Goal: Check status: Check status

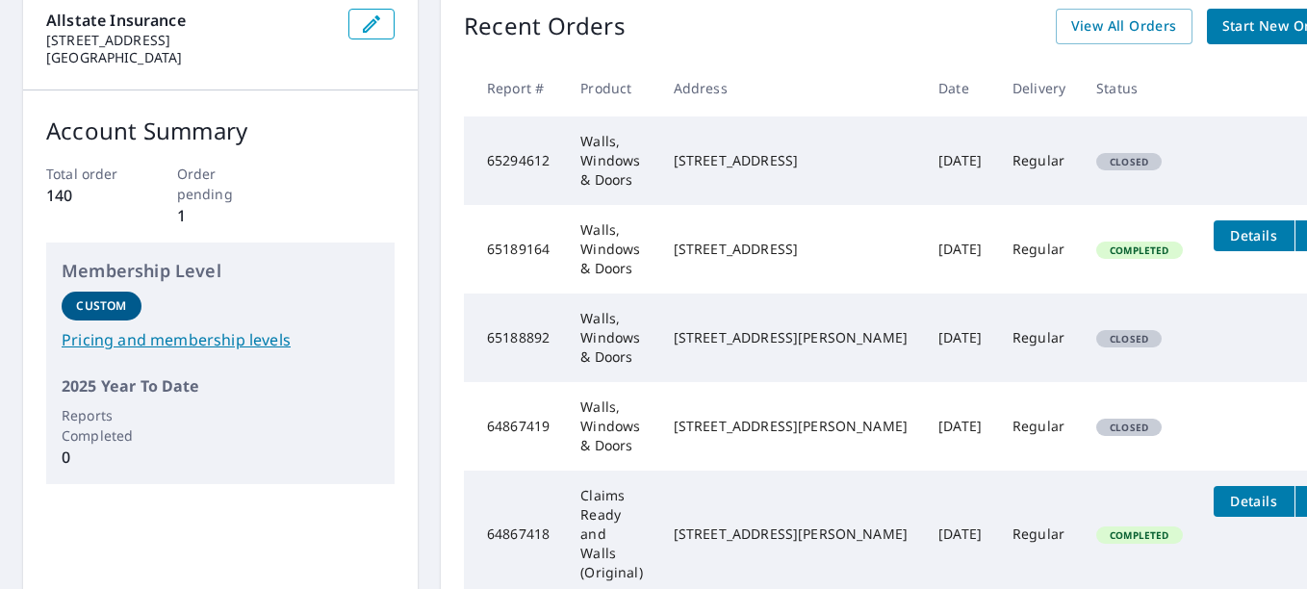
scroll to position [15, 0]
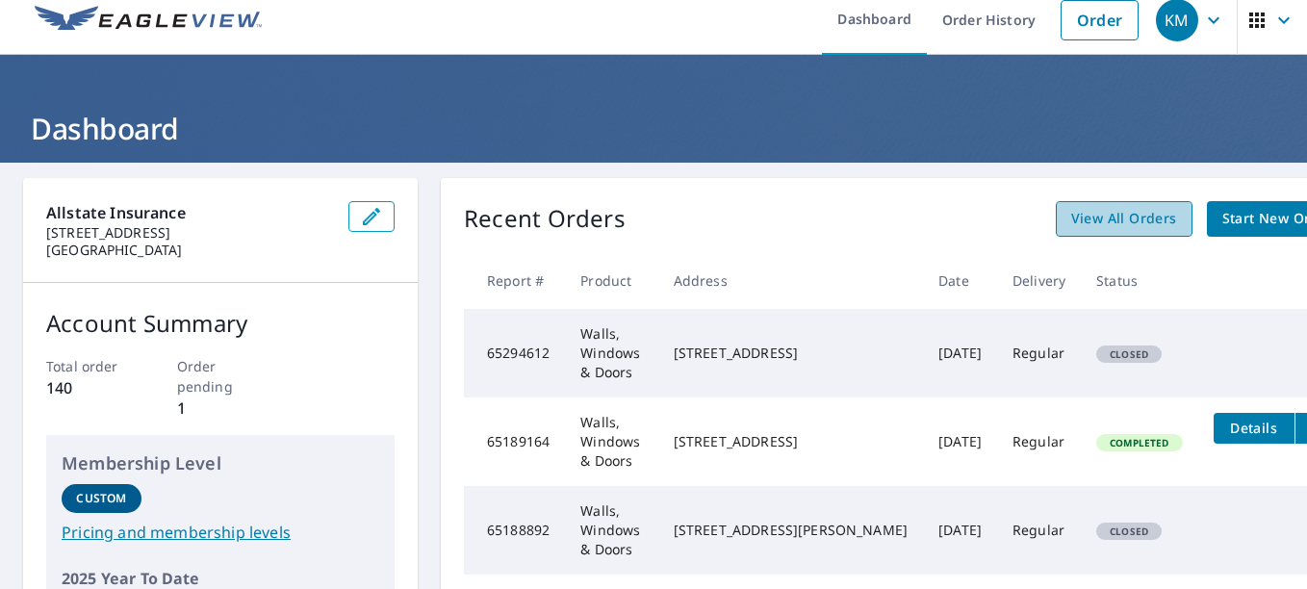
click at [1151, 218] on span "View All Orders" at bounding box center [1124, 219] width 106 height 24
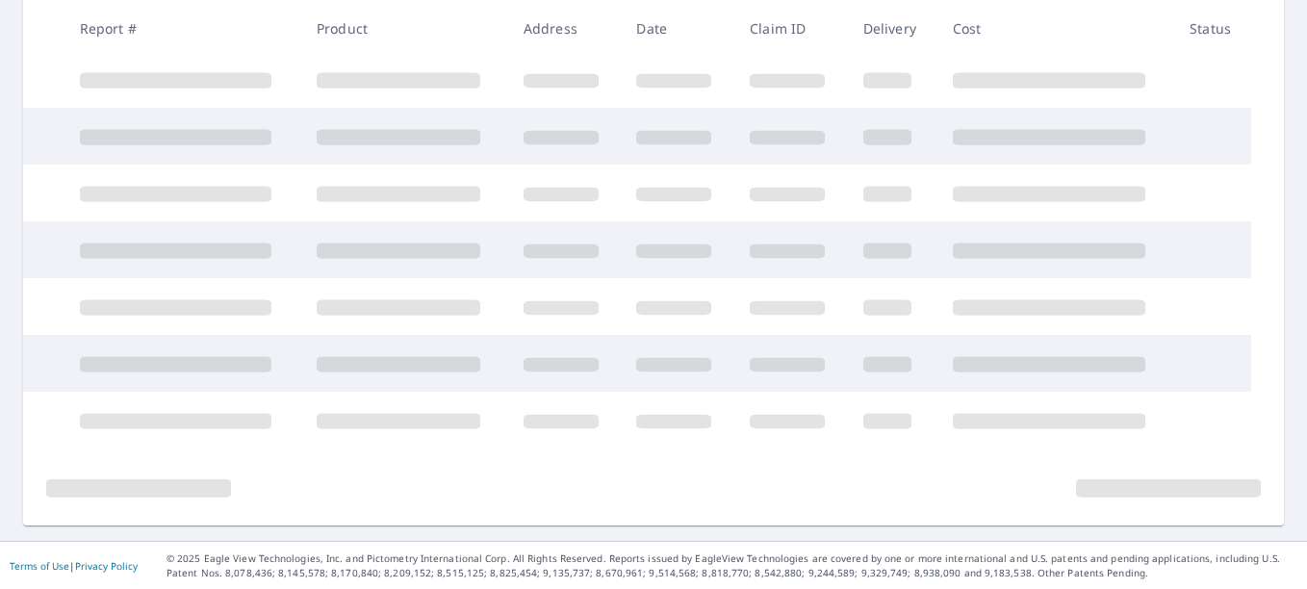
scroll to position [525, 0]
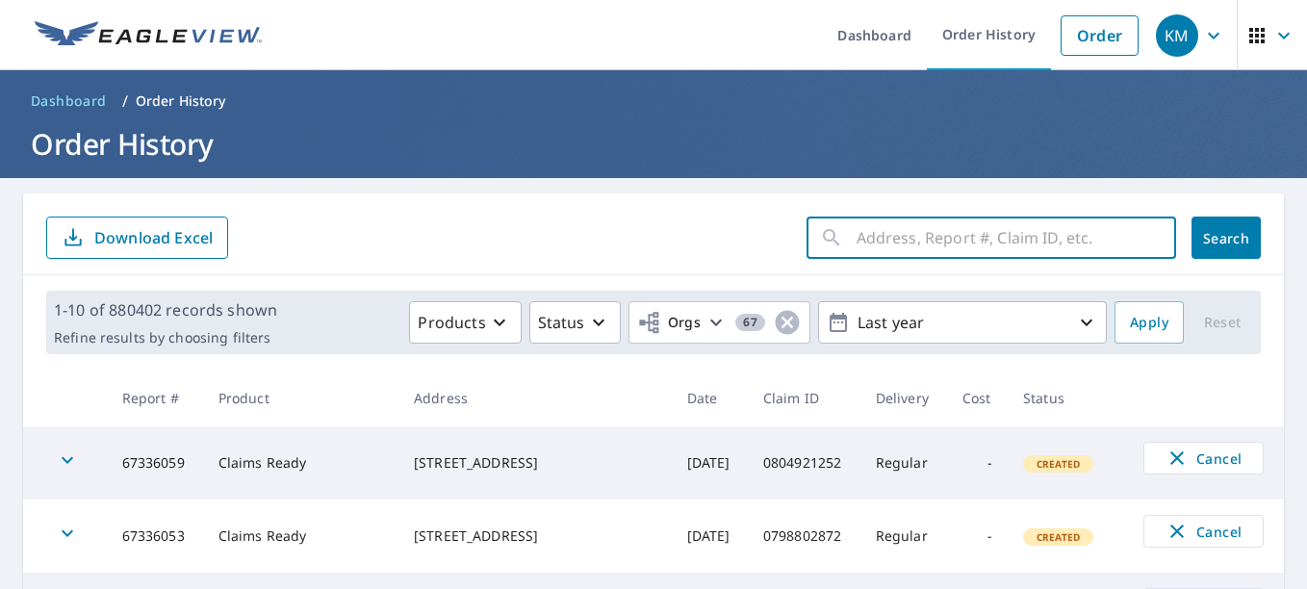
click at [878, 241] on input "text" at bounding box center [1015, 238] width 319 height 54
paste input "350 THICKETY FRK"
type input "350 THICKETY FRK [PERSON_NAME], [GEOGRAPHIC_DATA]"
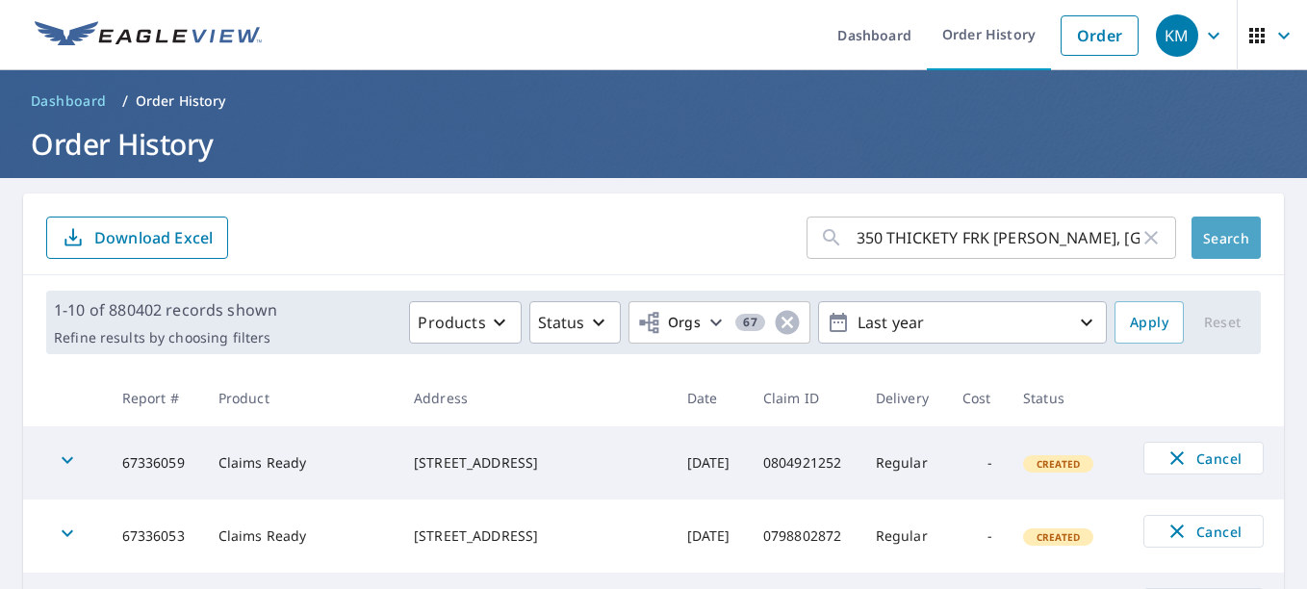
click at [1221, 238] on span "Search" at bounding box center [1226, 238] width 38 height 18
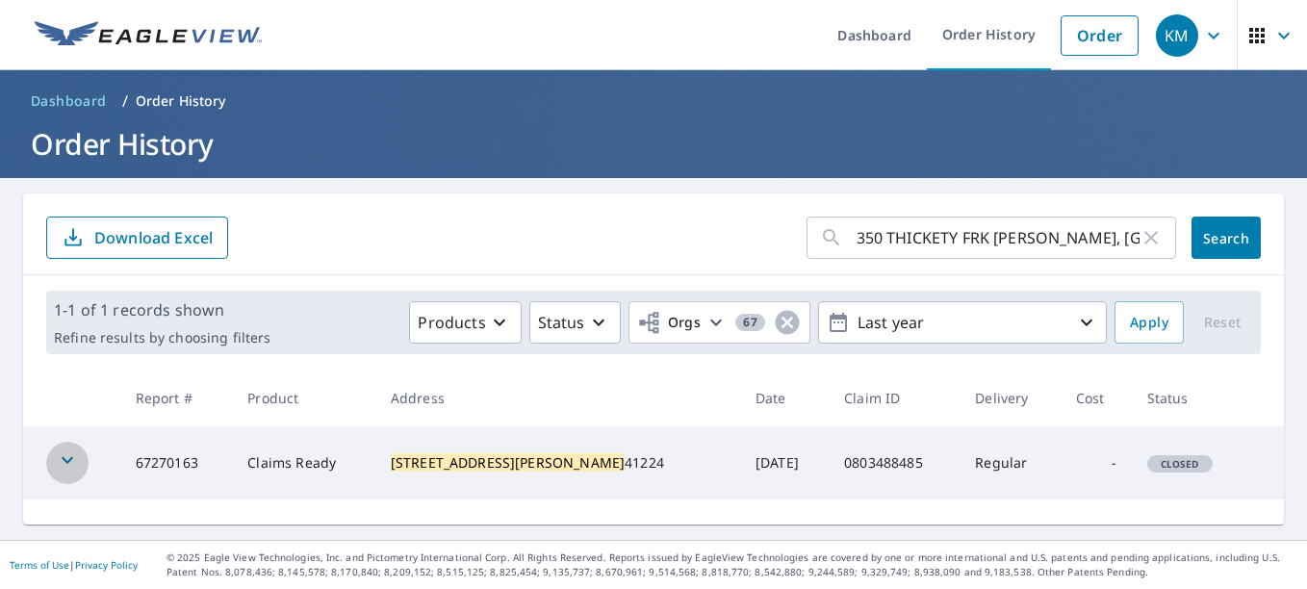
click at [66, 455] on icon "button" at bounding box center [67, 459] width 23 height 23
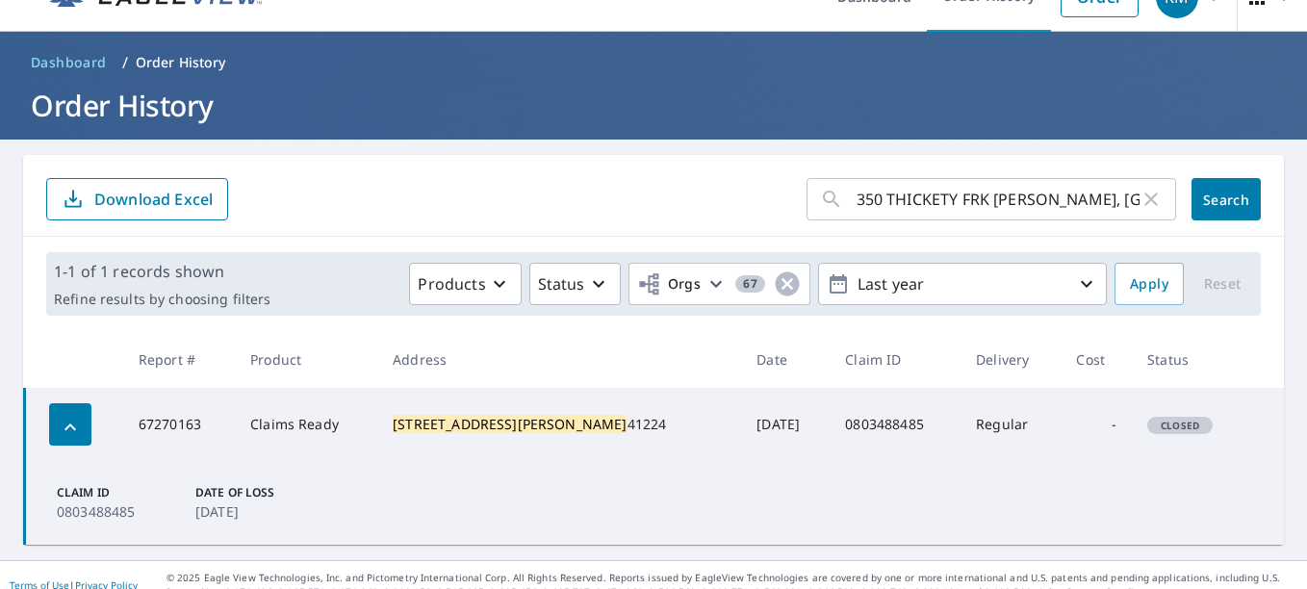
scroll to position [59, 0]
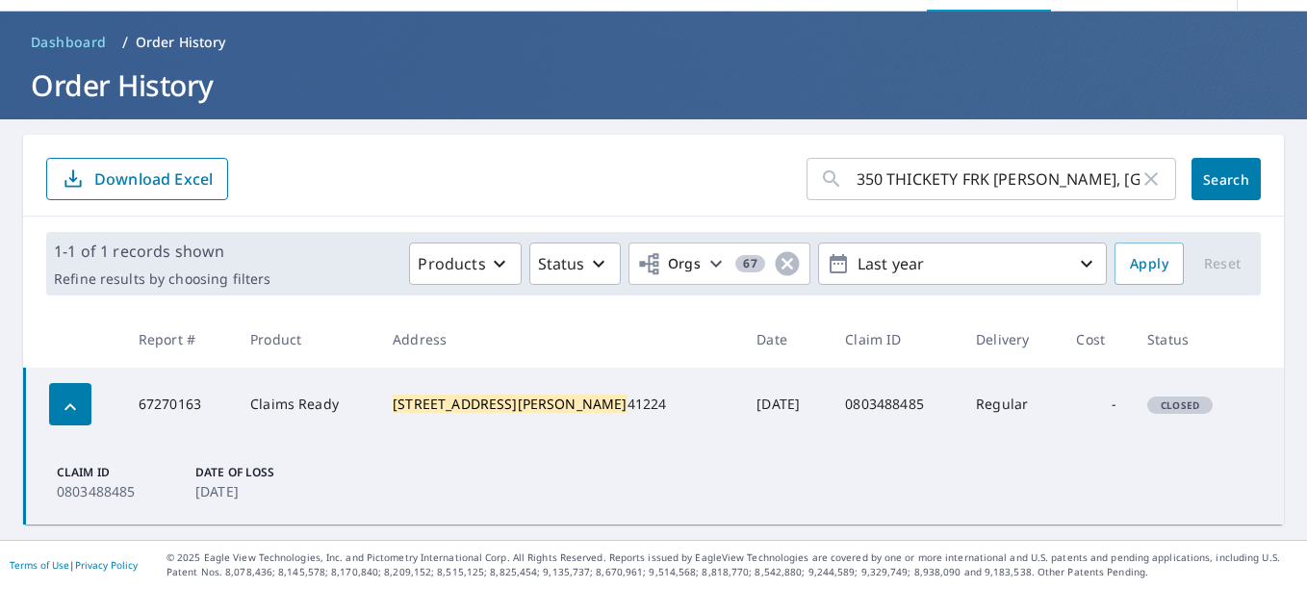
click at [368, 417] on td "Claims Ready" at bounding box center [306, 404] width 142 height 73
click at [829, 412] on td "0803488485" at bounding box center [894, 404] width 131 height 73
click at [960, 397] on td "Regular" at bounding box center [1010, 404] width 100 height 73
click at [243, 496] on p "[DATE]" at bounding box center [252, 491] width 115 height 20
click at [114, 166] on button "Download Excel" at bounding box center [137, 179] width 182 height 42
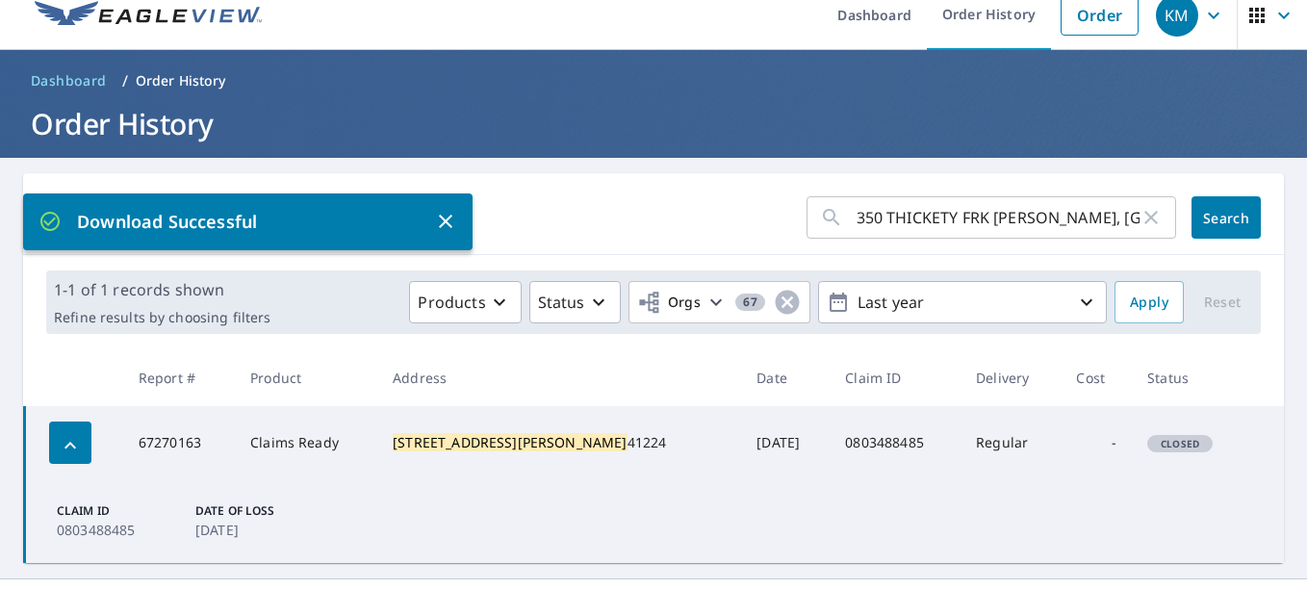
scroll to position [0, 0]
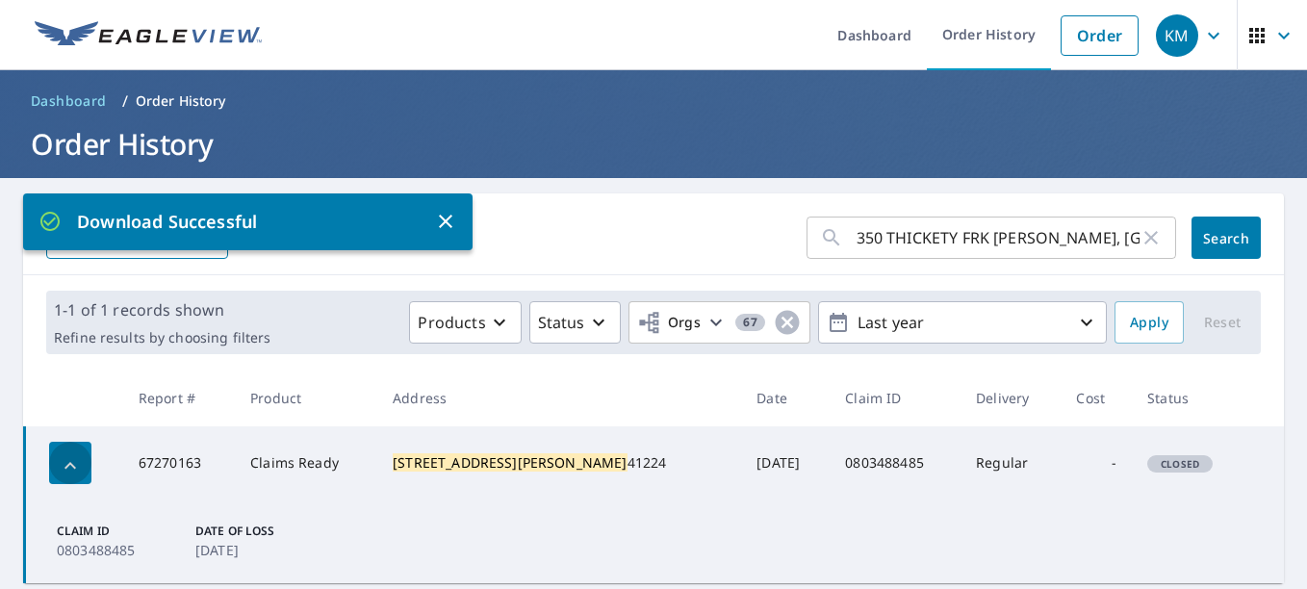
click at [53, 461] on div "button" at bounding box center [70, 463] width 42 height 42
